Goal: Information Seeking & Learning: Learn about a topic

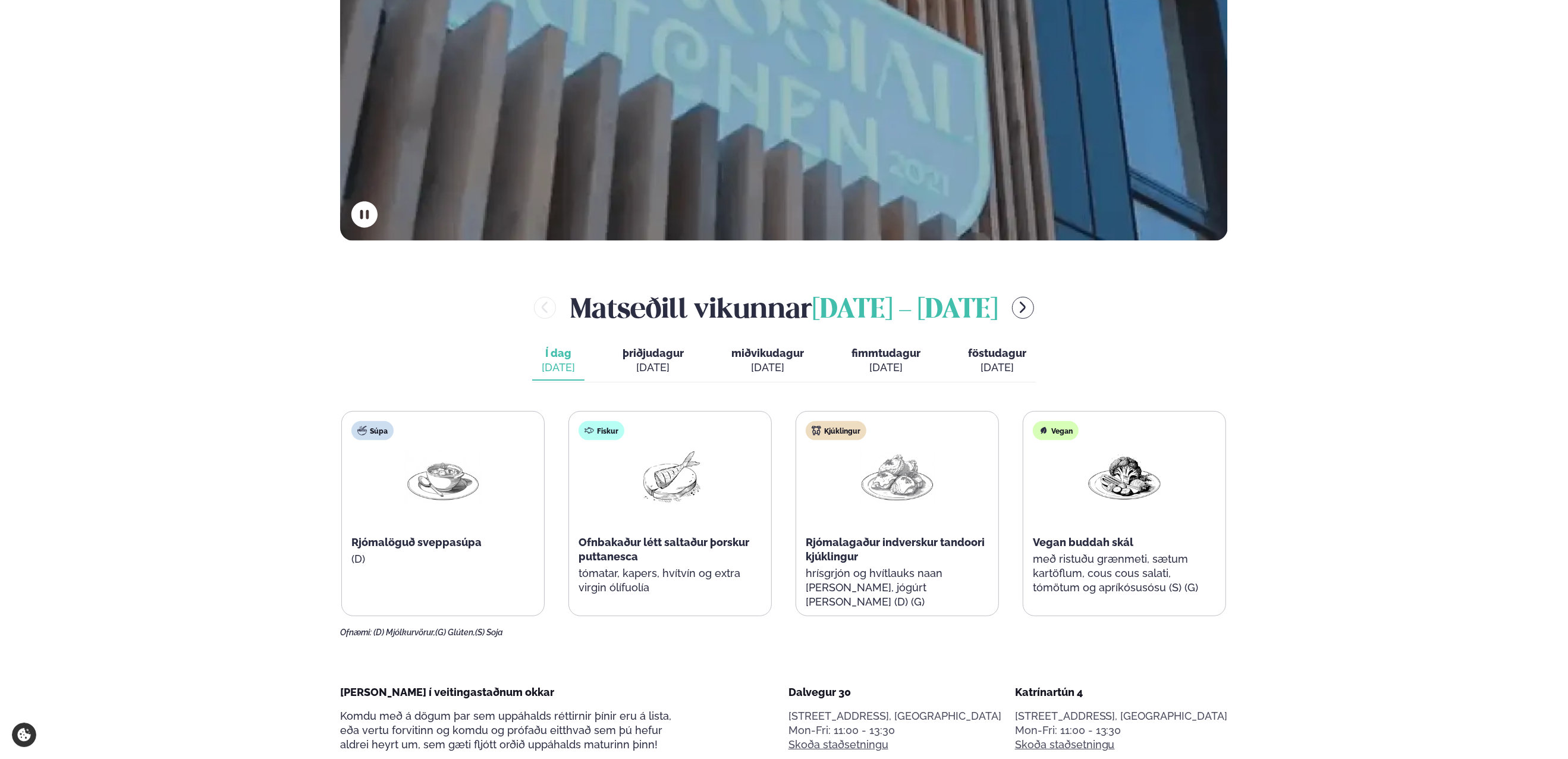
scroll to position [416, 0]
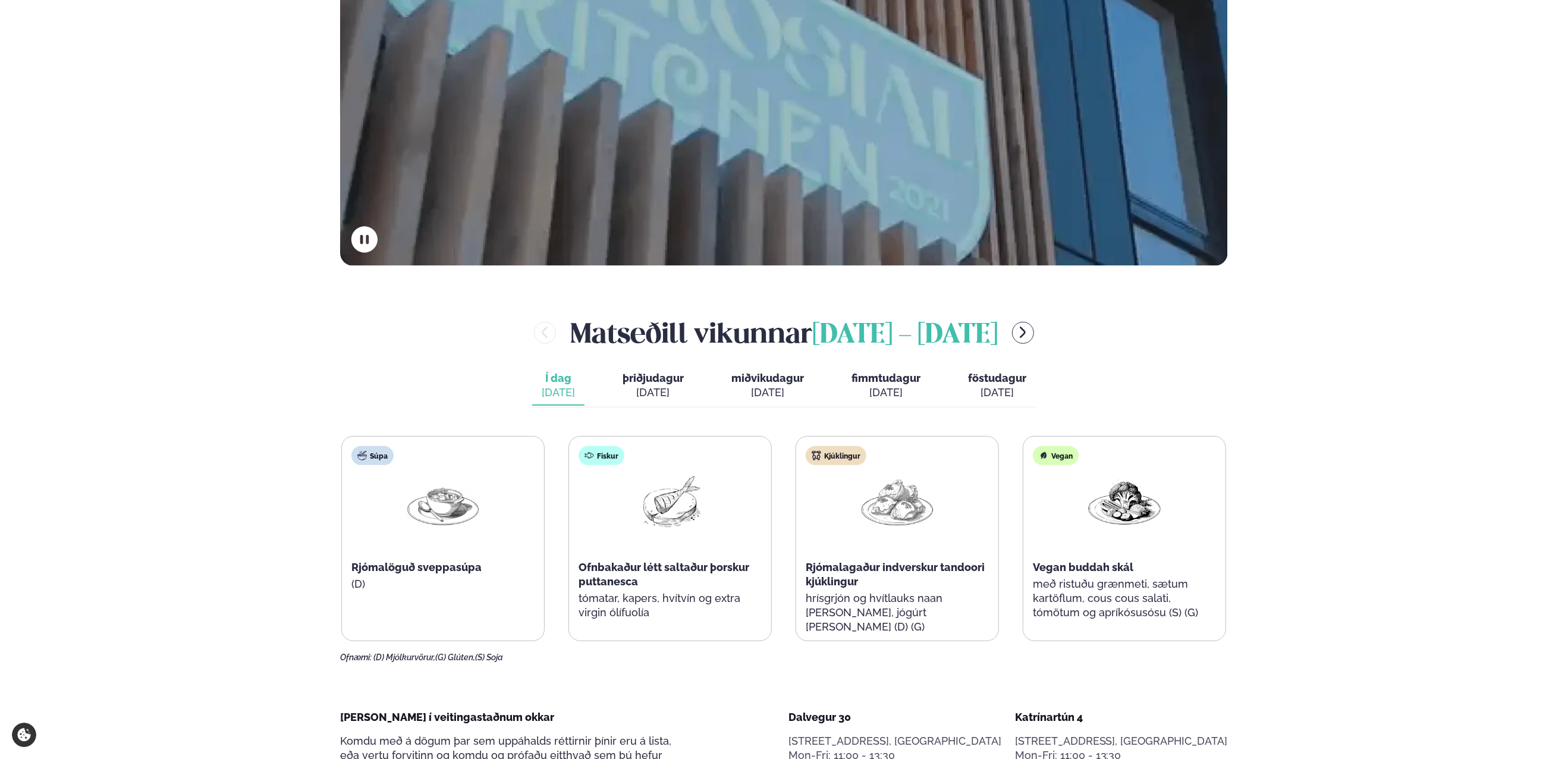
click at [648, 382] on span "þriðjudagur" at bounding box center [653, 378] width 61 height 12
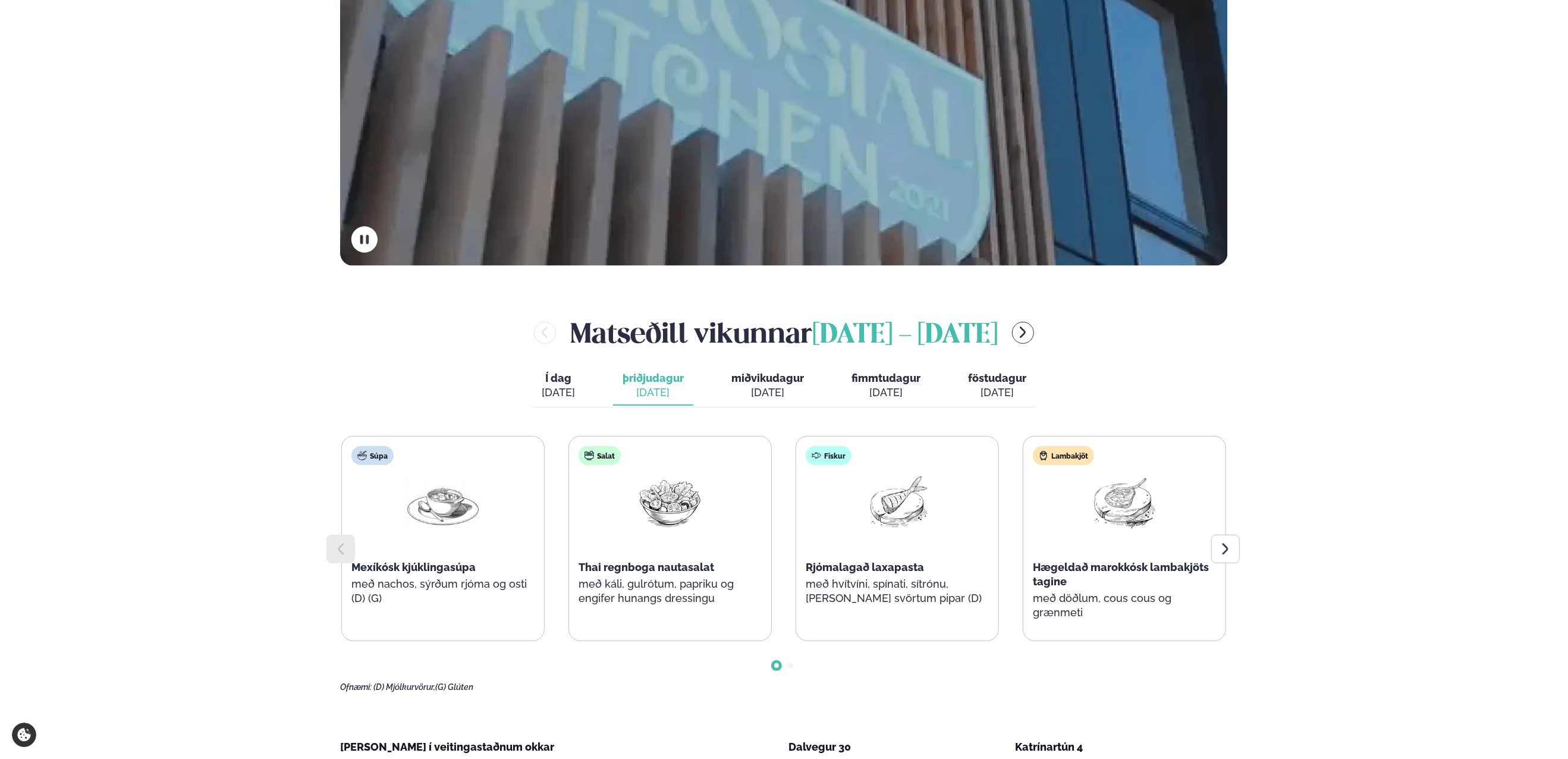
click at [567, 392] on div "[DATE]" at bounding box center [558, 393] width 33 height 14
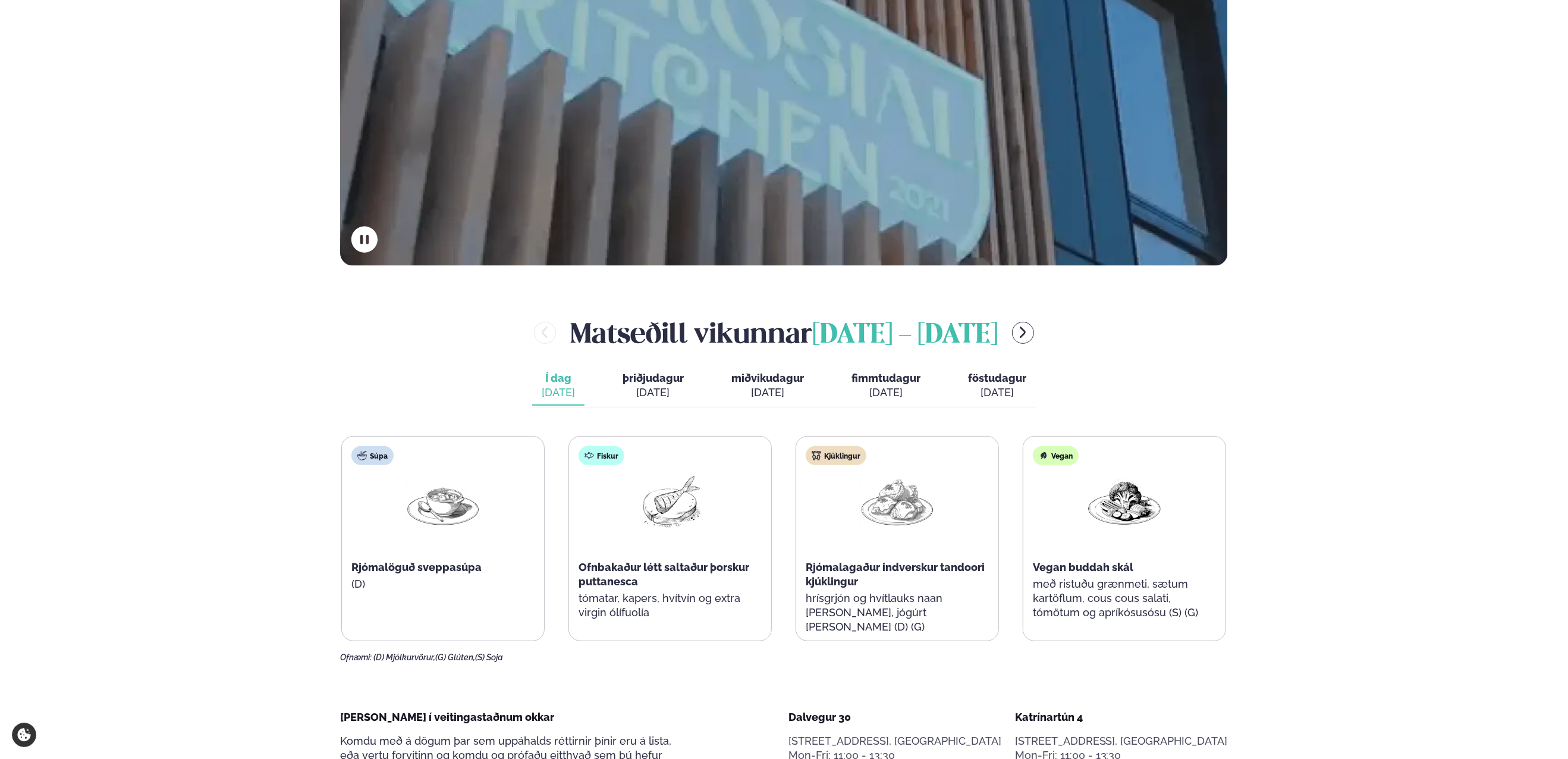
click at [644, 388] on div "[DATE]" at bounding box center [653, 393] width 61 height 14
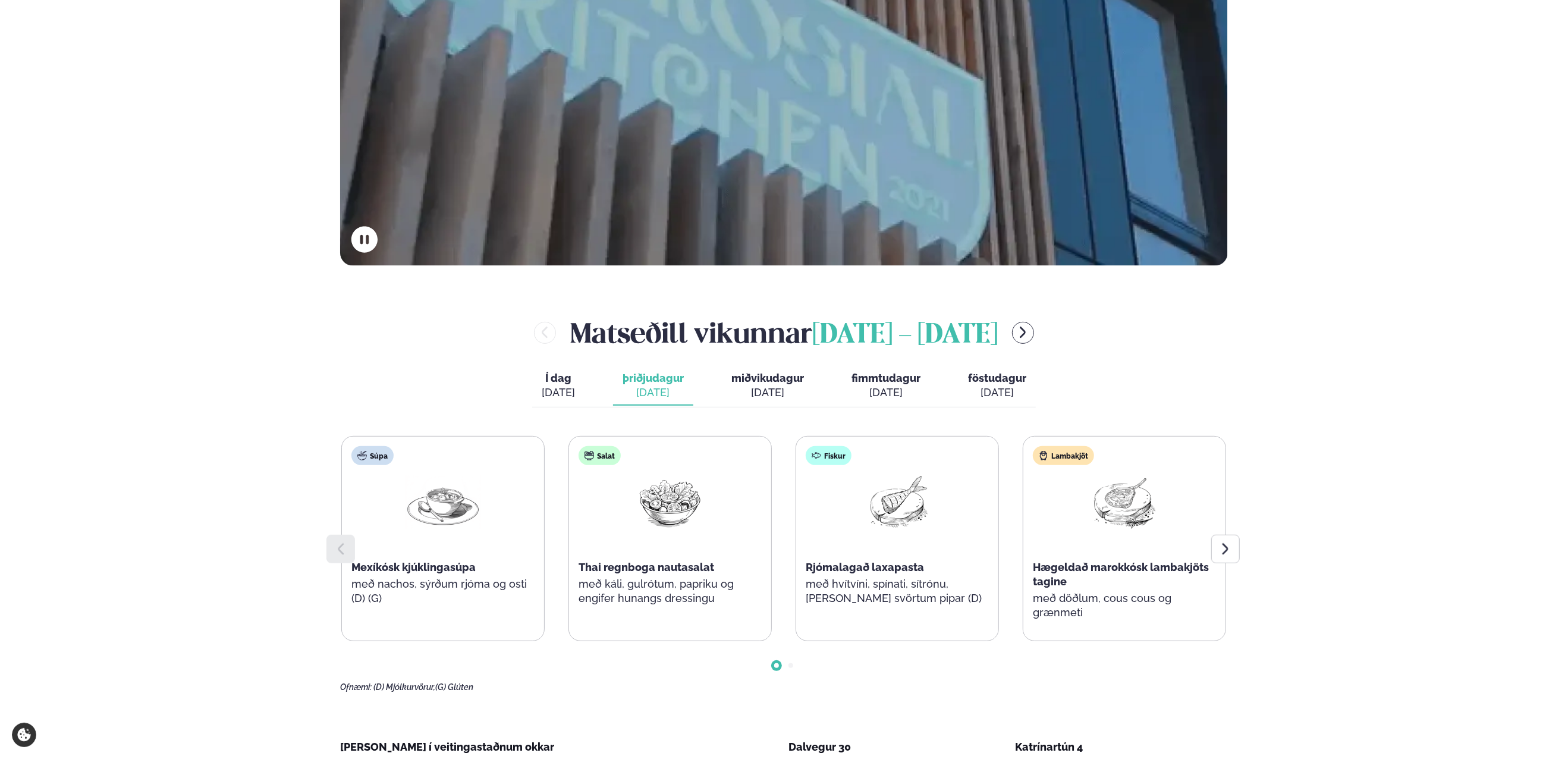
click at [768, 390] on div "[DATE]" at bounding box center [767, 393] width 72 height 14
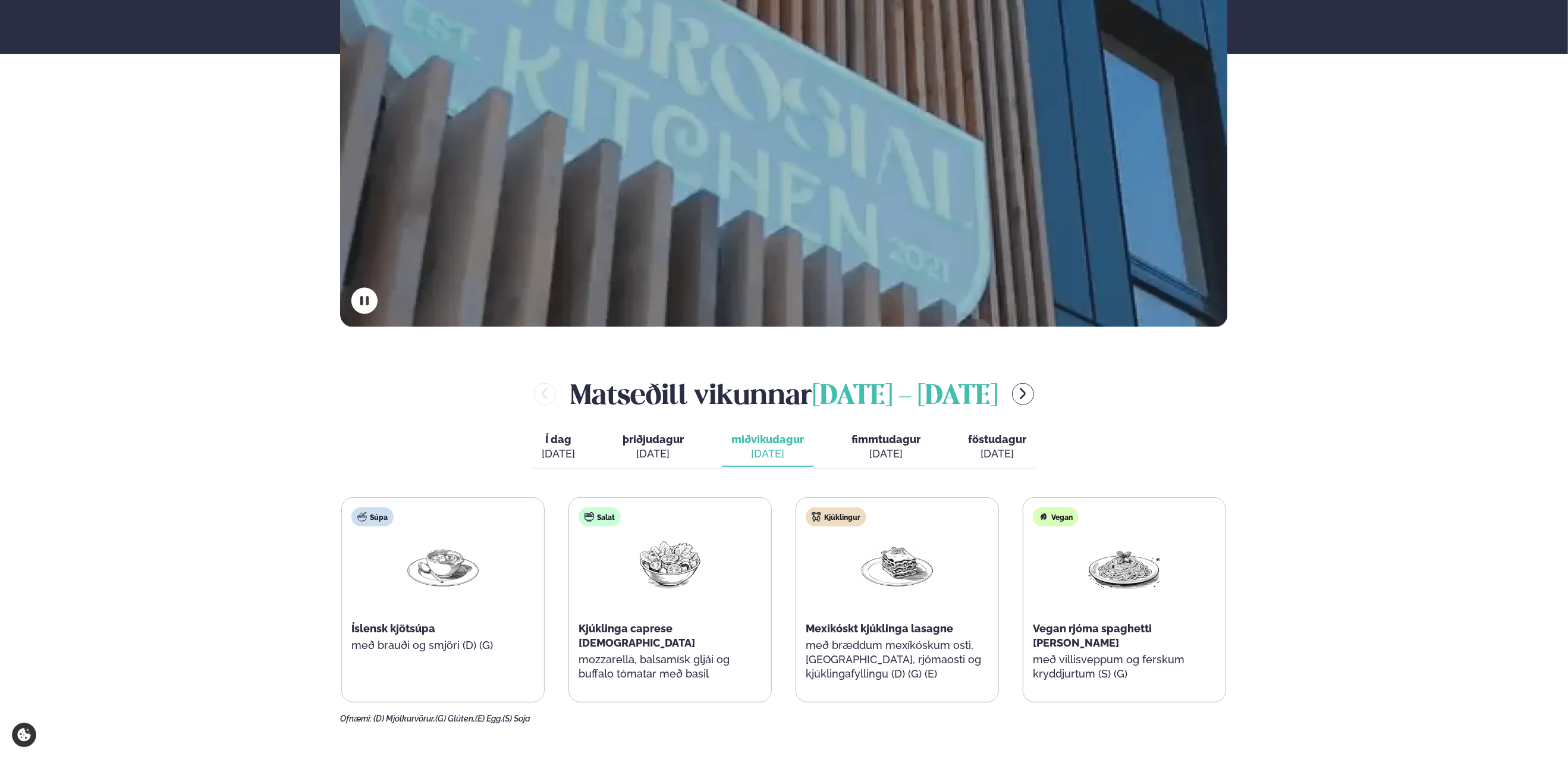
scroll to position [357, 0]
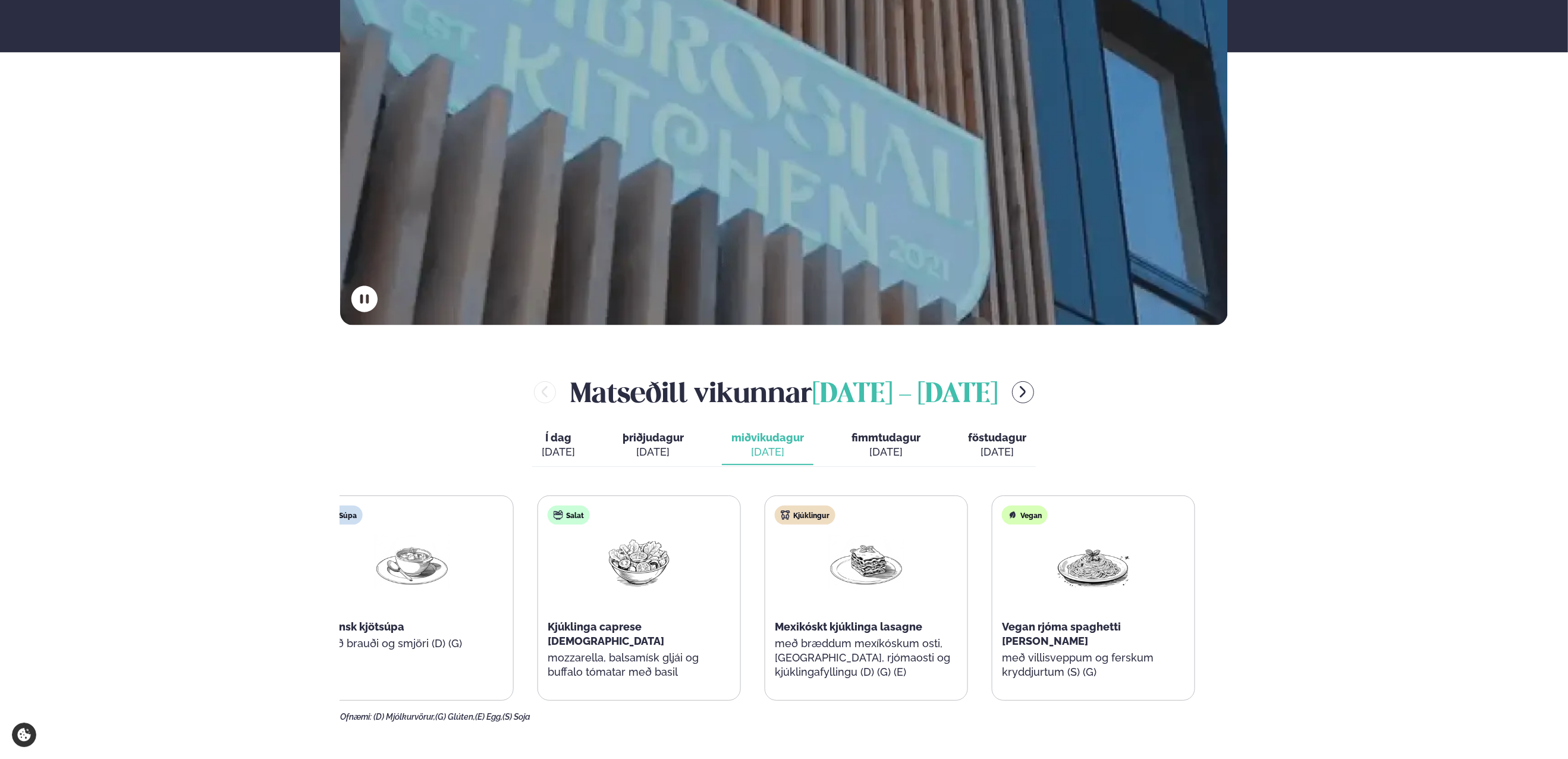
click at [637, 623] on div "Kjúklinga caprese [DEMOGRAPHIC_DATA]" at bounding box center [639, 634] width 183 height 29
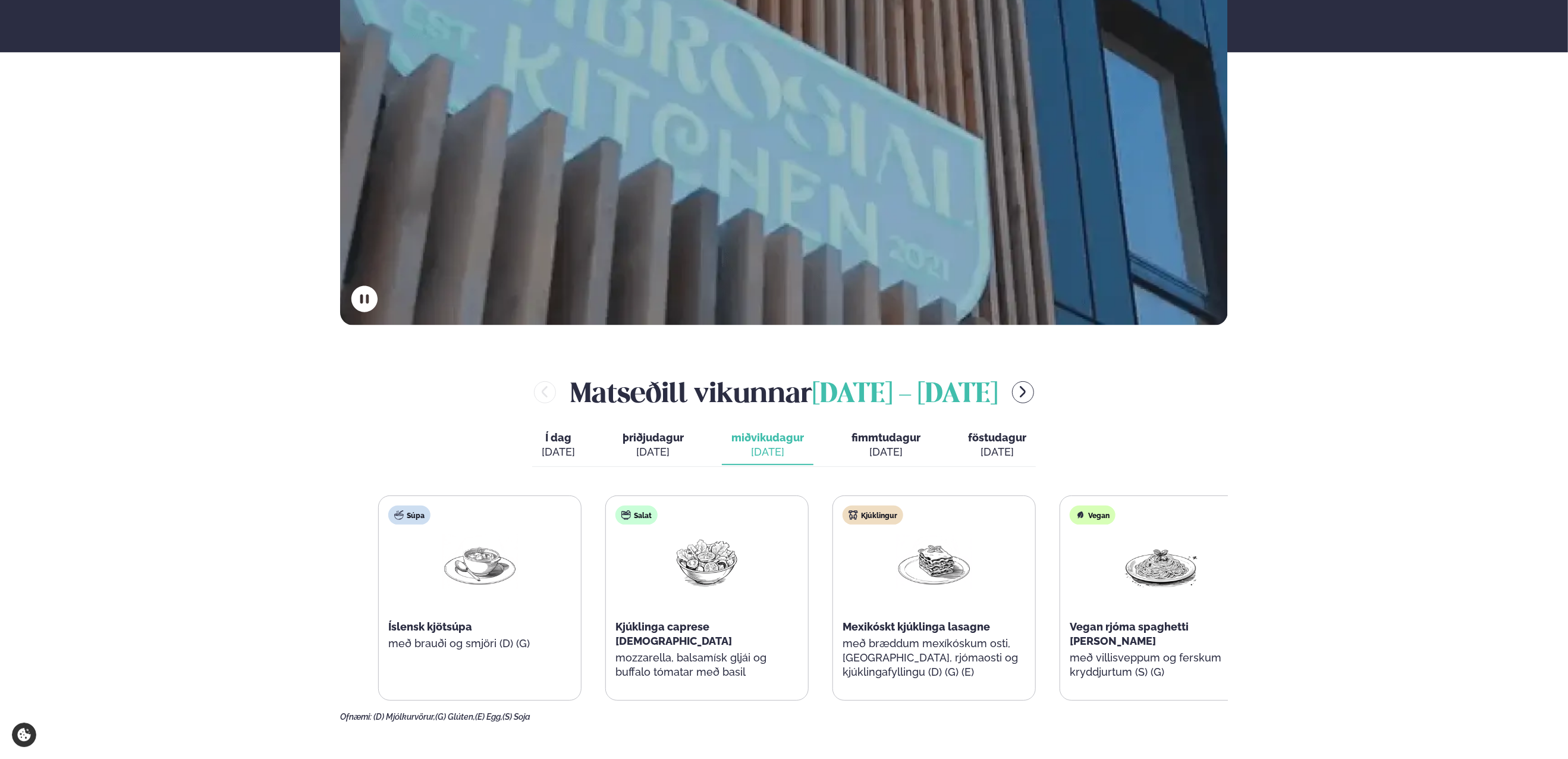
click at [655, 625] on div "Salat Kjúklinga caprese salat mozzarella, balsamísk gljái og buffalo tómatar me…" at bounding box center [707, 598] width 202 height 205
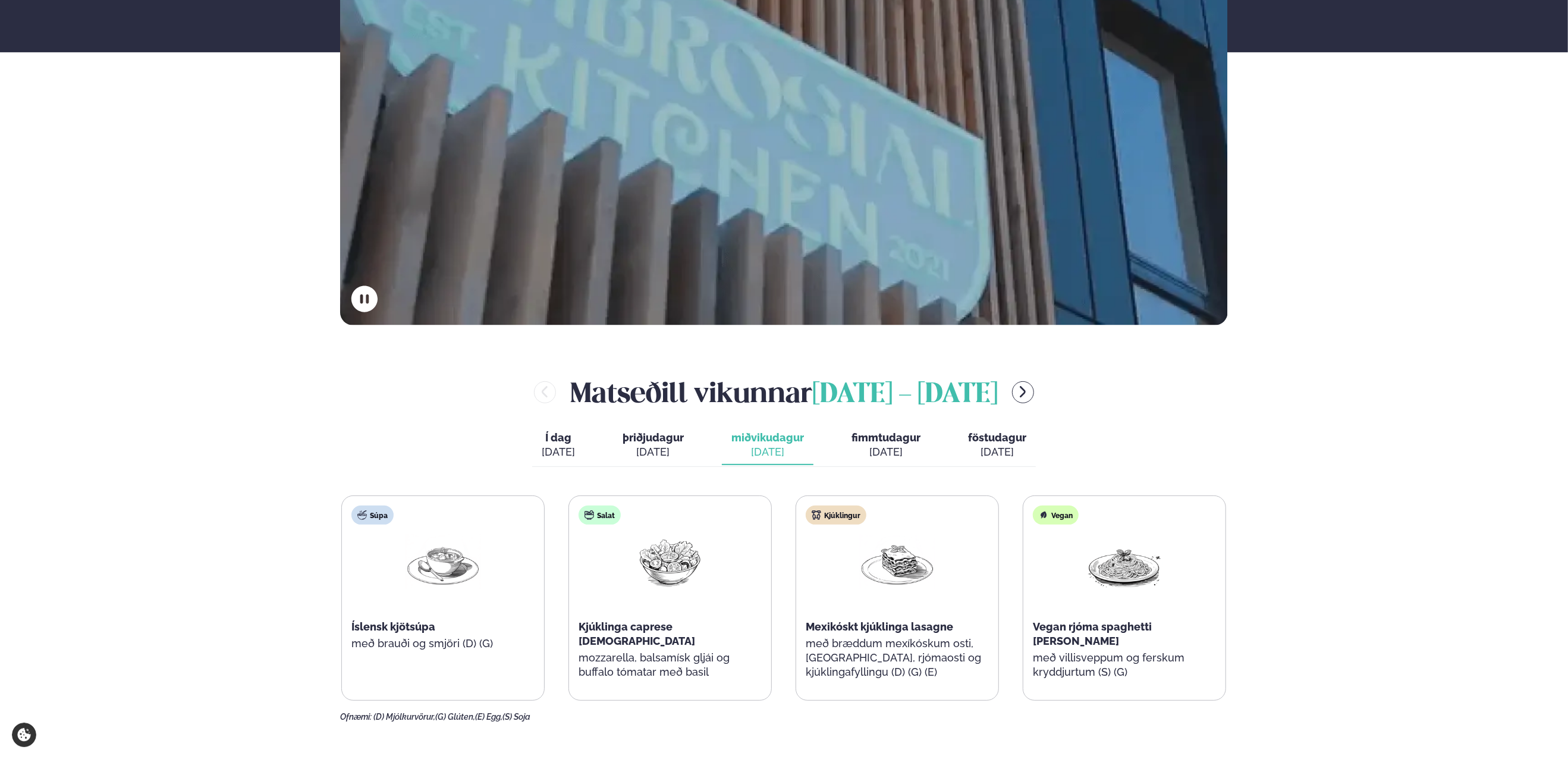
click at [671, 624] on span "Kjúklinga caprese [DEMOGRAPHIC_DATA]" at bounding box center [637, 634] width 117 height 27
click at [695, 623] on span "Kjúklinga caprese [DEMOGRAPHIC_DATA]" at bounding box center [637, 634] width 117 height 27
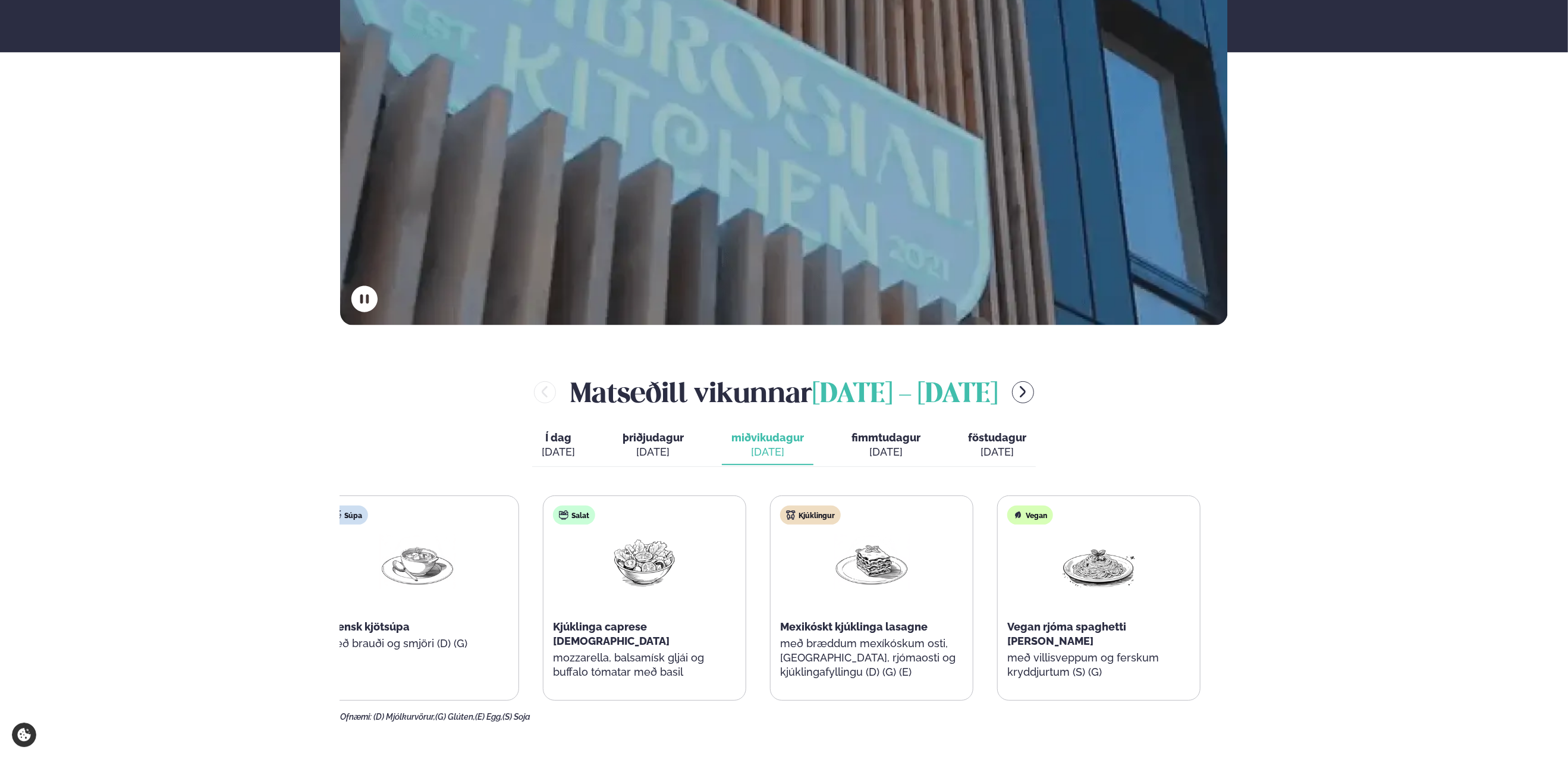
click at [632, 630] on div "Kjúklinga caprese [DEMOGRAPHIC_DATA]" at bounding box center [644, 634] width 183 height 29
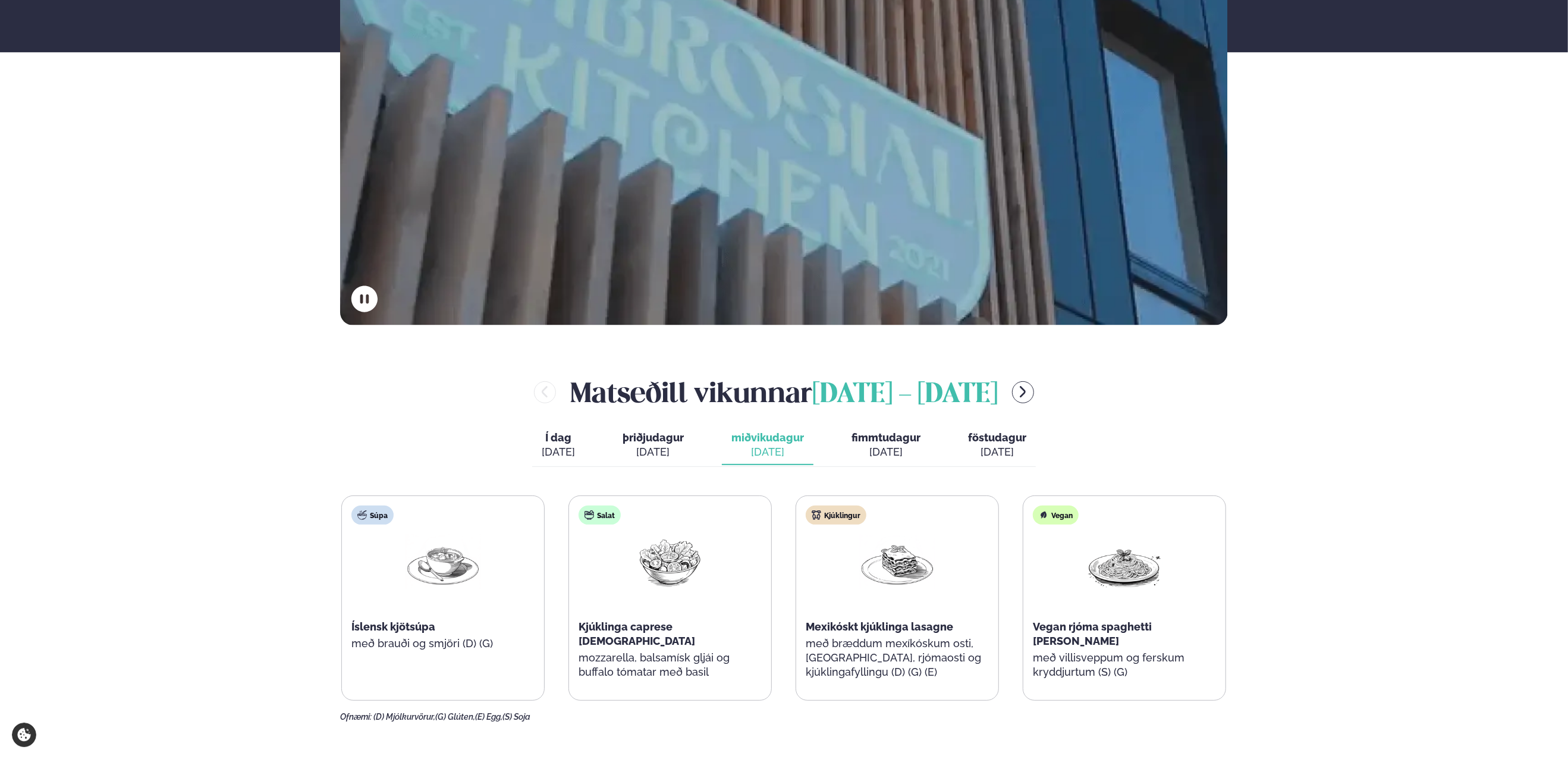
click at [868, 627] on span "Mexikóskt kjúklinga lasagne" at bounding box center [879, 627] width 147 height 12
click at [929, 627] on span "Mexikóskt kjúklinga lasagne" at bounding box center [879, 627] width 147 height 12
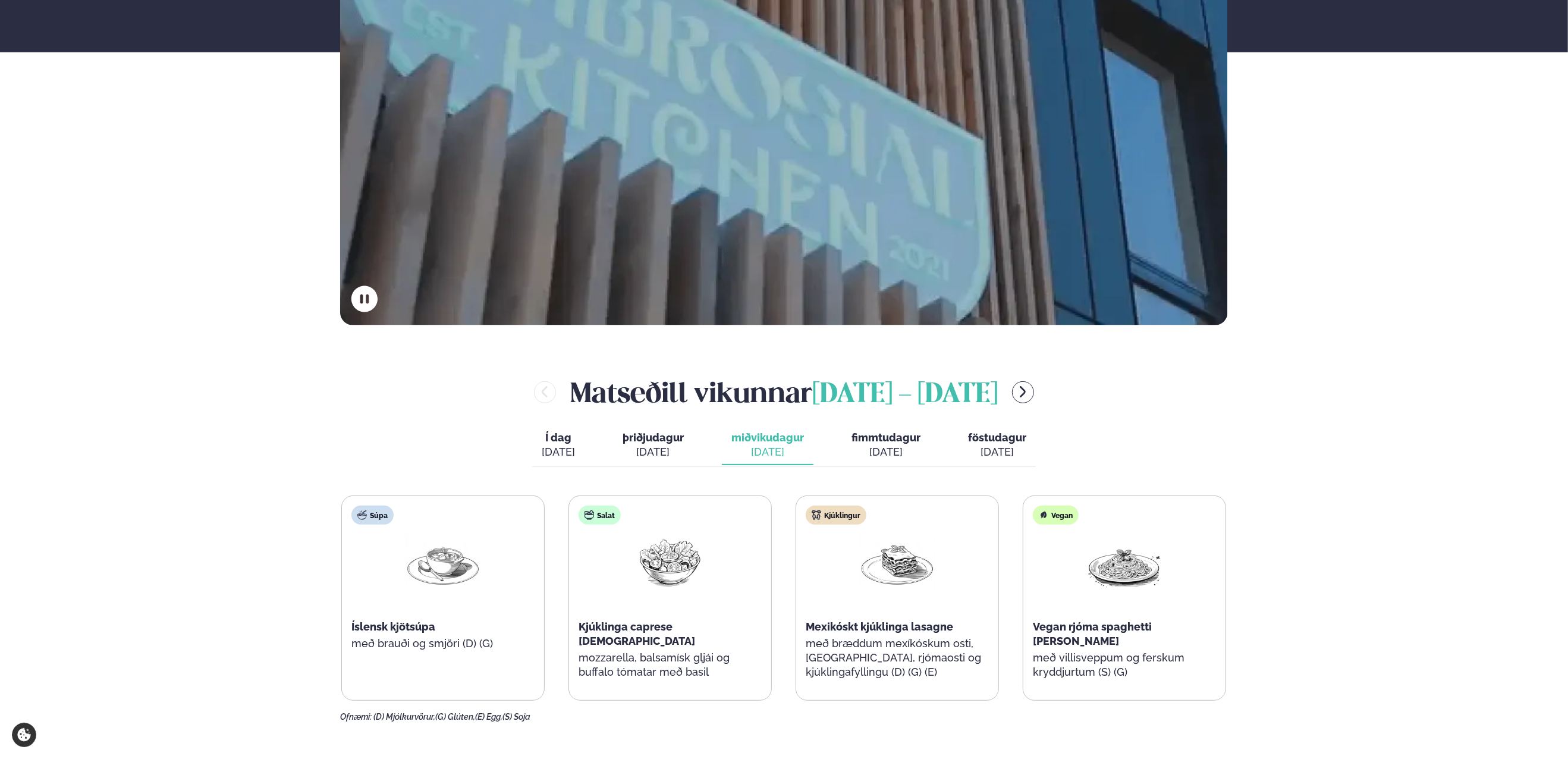
click at [883, 455] on div "[DATE]" at bounding box center [886, 452] width 69 height 14
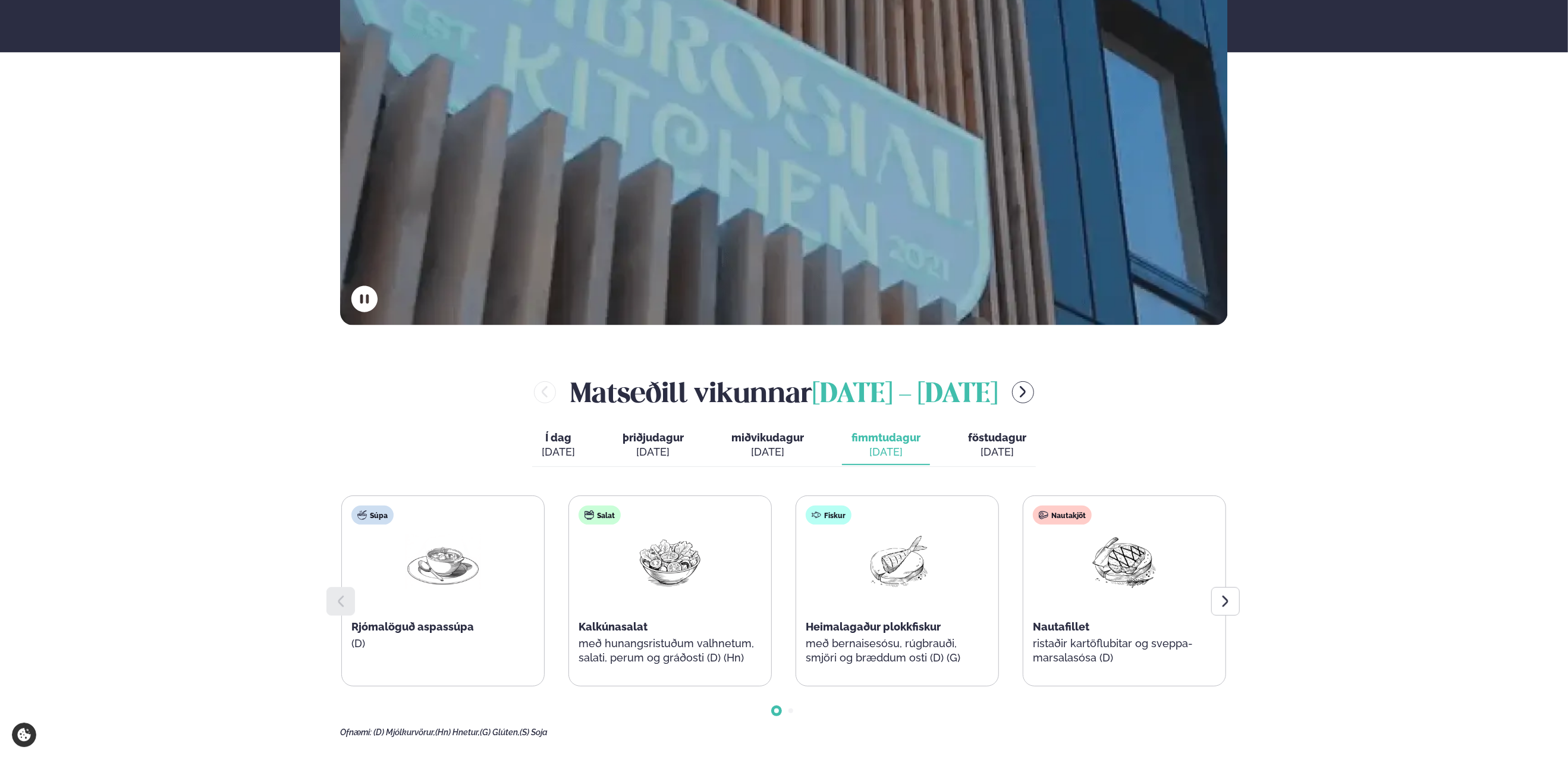
click at [637, 627] on span "Kalkúnasalat" at bounding box center [613, 627] width 69 height 12
click at [980, 447] on div "[DATE]" at bounding box center [997, 452] width 58 height 14
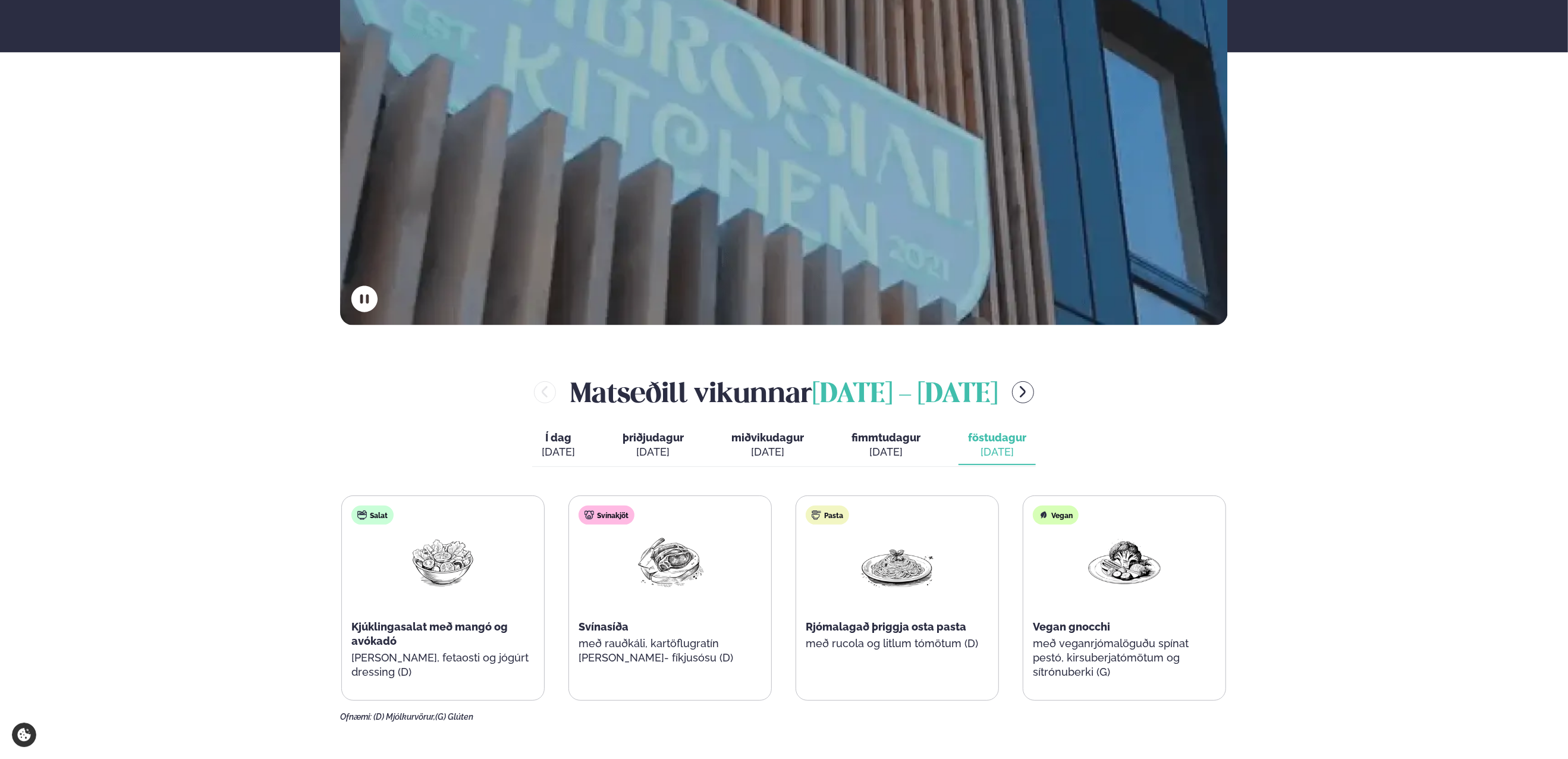
click at [646, 442] on span "þriðjudagur" at bounding box center [653, 437] width 61 height 12
